Goal: Navigation & Orientation: Find specific page/section

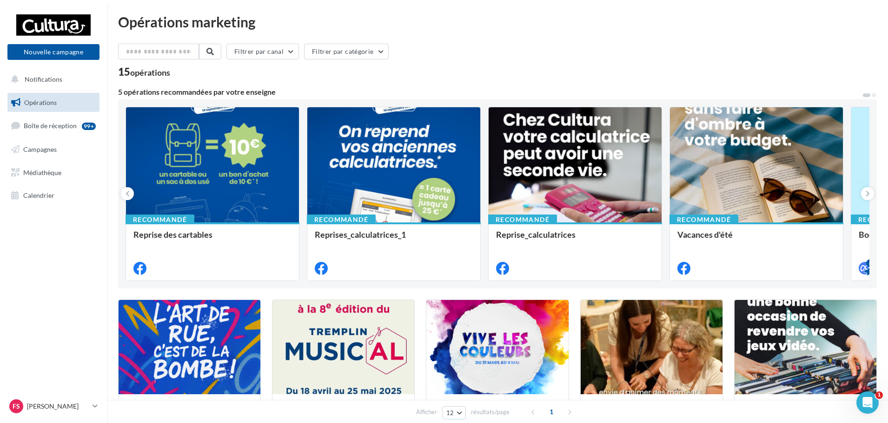
click at [599, 41] on div "Opérations marketing Filtrer par canal Filtrer par catégorie 15 opérations 5 op…" at bounding box center [497, 331] width 759 height 633
click at [60, 127] on span "Boîte de réception" at bounding box center [50, 126] width 53 height 8
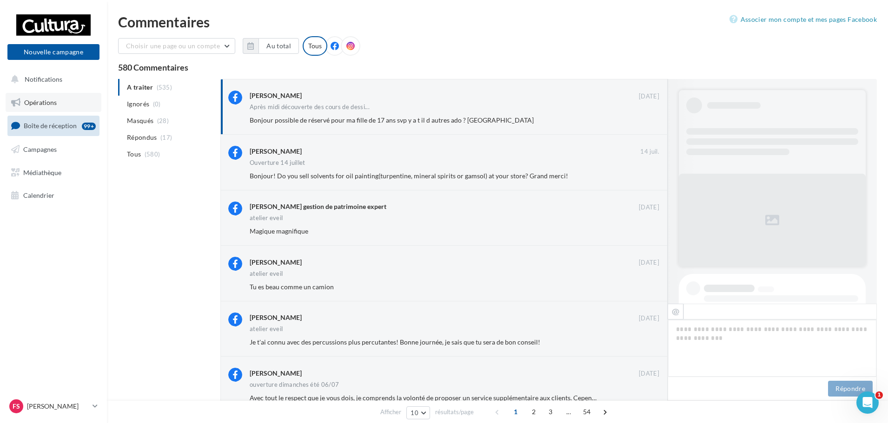
scroll to position [343, 0]
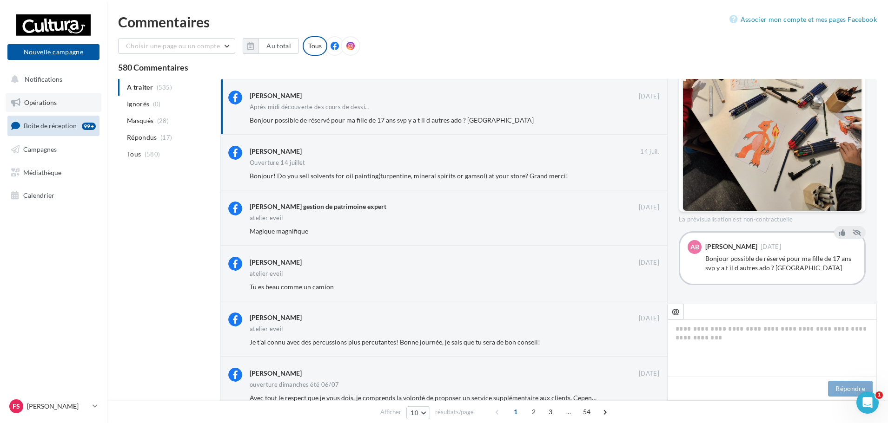
click at [51, 96] on link "Opérations" at bounding box center [54, 103] width 96 height 20
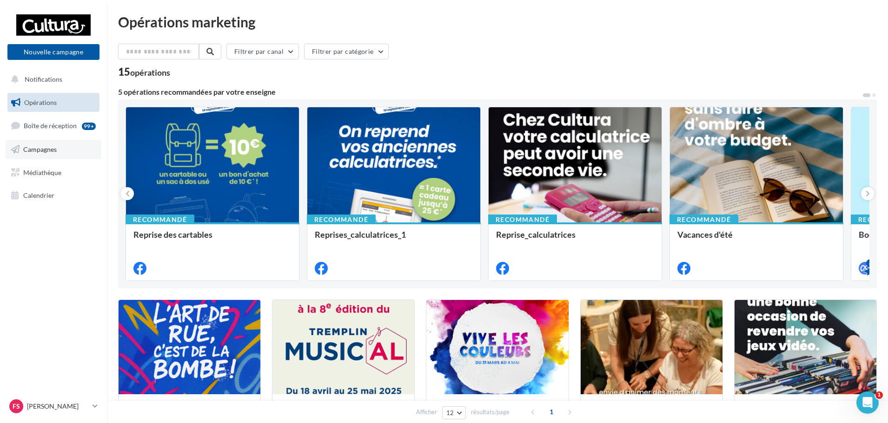
click at [50, 157] on link "Campagnes" at bounding box center [54, 150] width 96 height 20
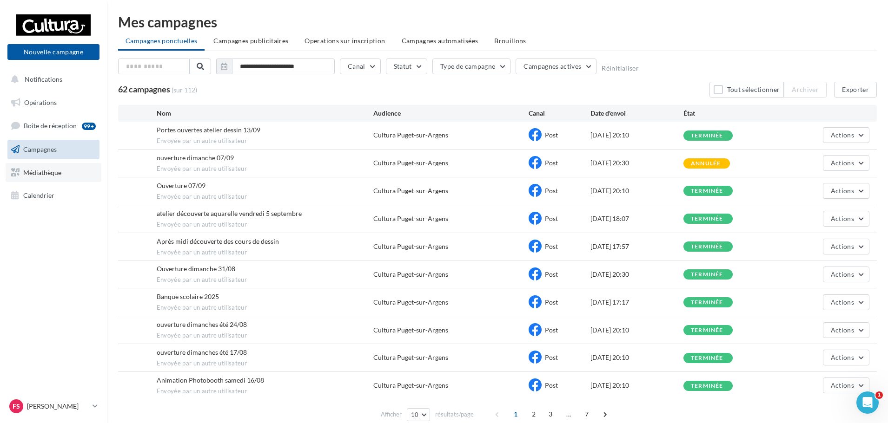
click at [56, 178] on link "Médiathèque" at bounding box center [54, 173] width 96 height 20
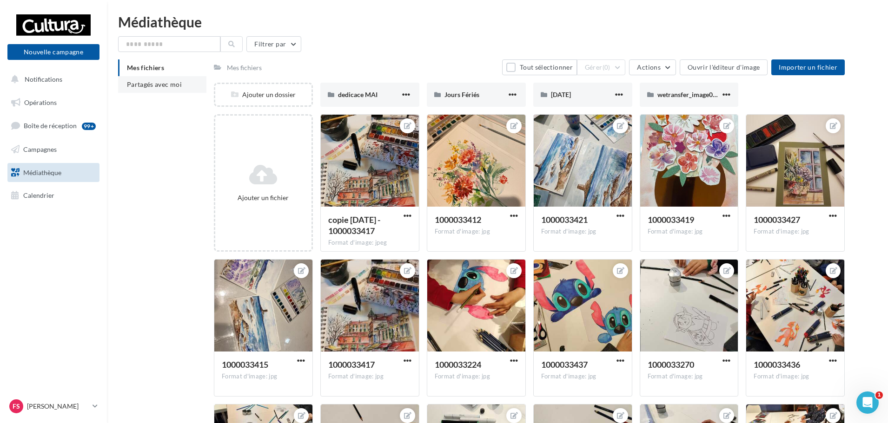
click at [180, 92] on li "Partagés avec moi" at bounding box center [162, 84] width 88 height 17
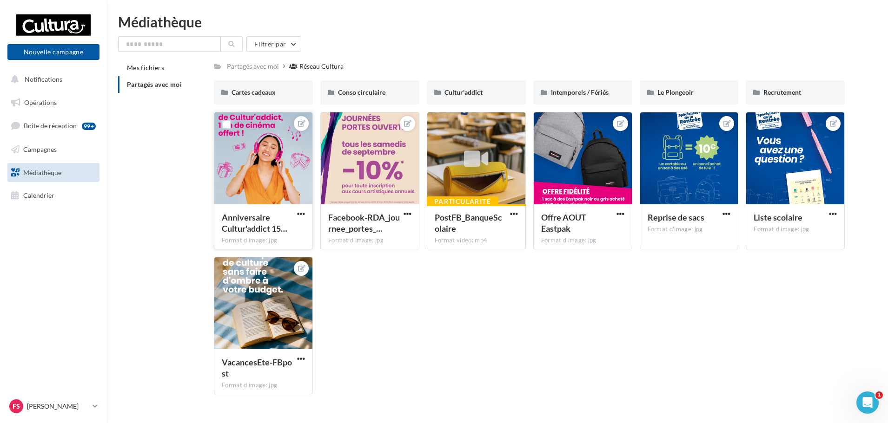
click at [257, 175] on div at bounding box center [263, 158] width 98 height 93
click at [268, 169] on div at bounding box center [263, 158] width 98 height 93
click at [270, 166] on div at bounding box center [263, 158] width 98 height 93
